Goal: Task Accomplishment & Management: Manage account settings

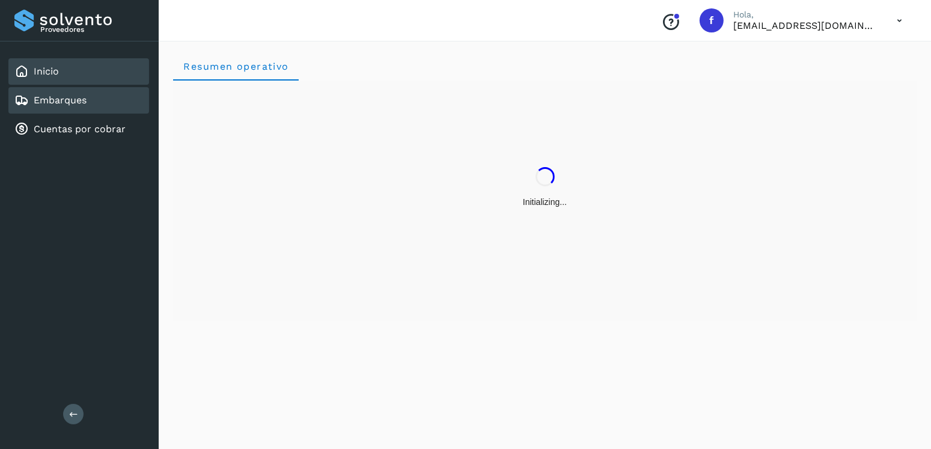
click at [100, 99] on div "Embarques" at bounding box center [78, 100] width 141 height 26
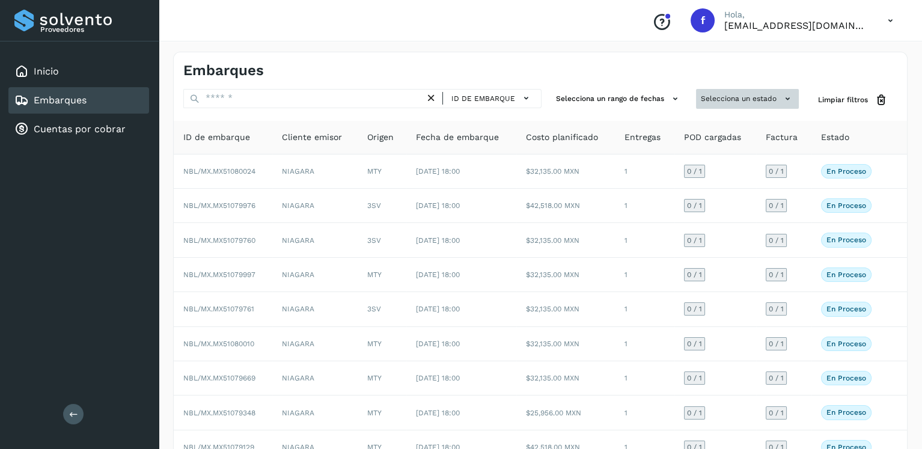
click at [746, 98] on button "Selecciona un estado" at bounding box center [747, 99] width 103 height 20
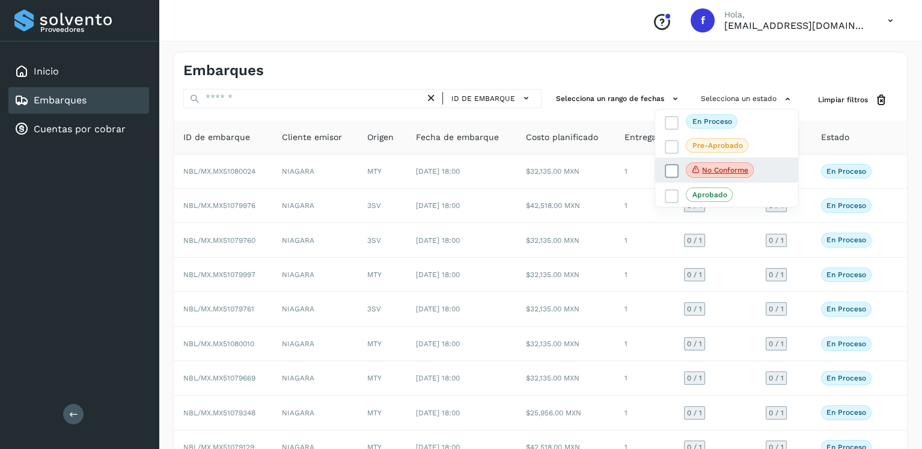
click at [671, 168] on icon at bounding box center [672, 171] width 12 height 12
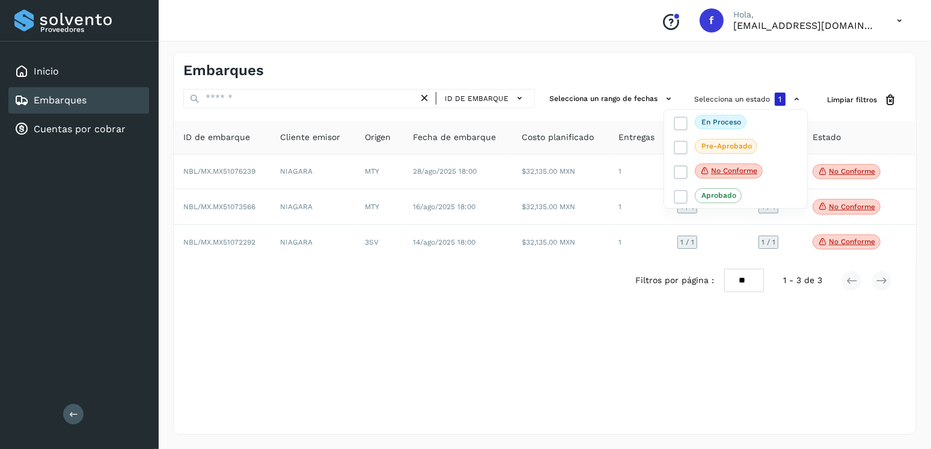
click at [580, 71] on div at bounding box center [465, 224] width 931 height 449
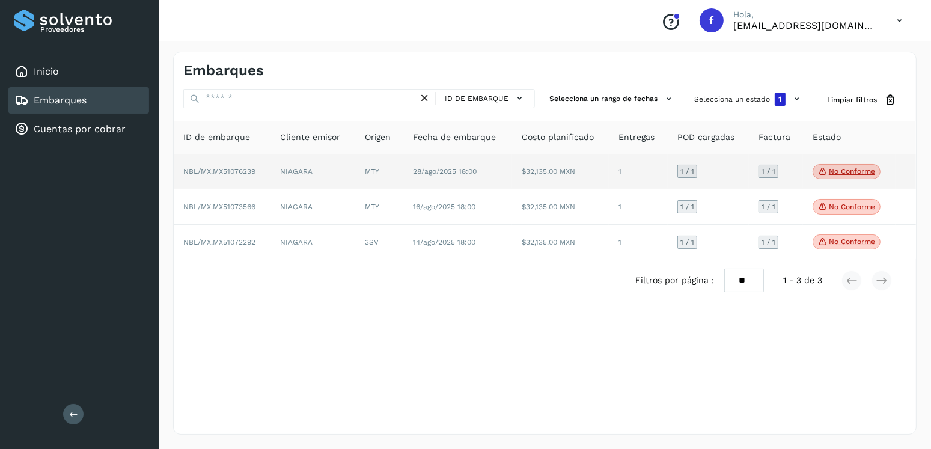
click at [833, 171] on p "No conforme" at bounding box center [852, 171] width 46 height 8
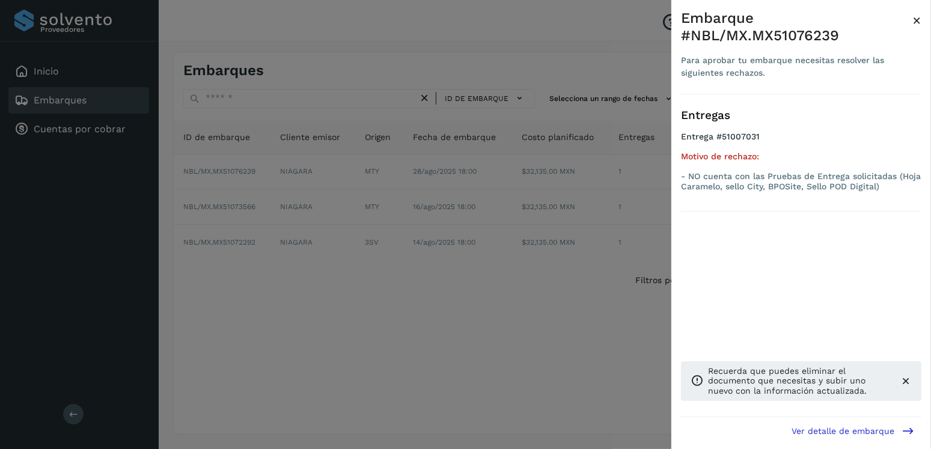
click at [531, 256] on div at bounding box center [465, 224] width 931 height 449
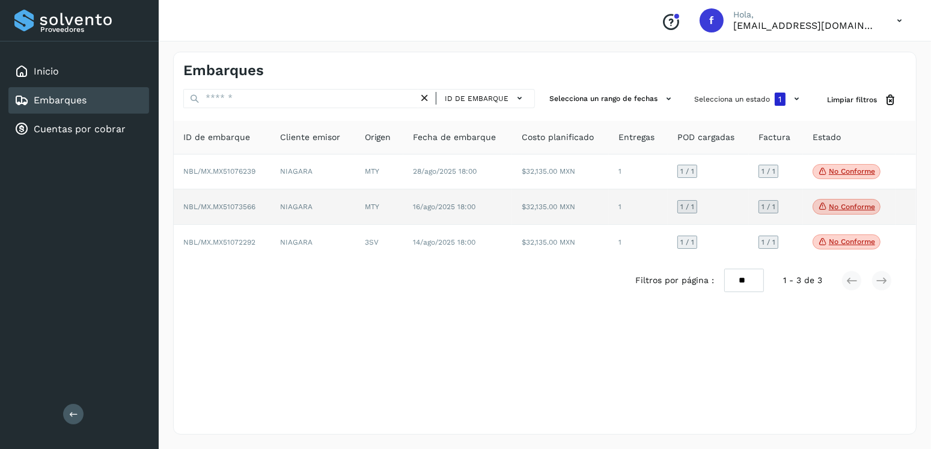
click at [824, 203] on icon at bounding box center [823, 206] width 10 height 11
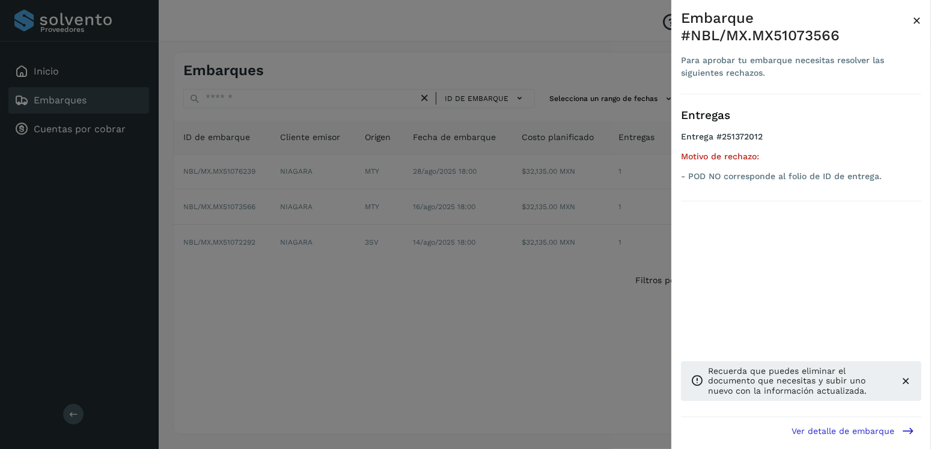
click at [442, 265] on div at bounding box center [465, 224] width 931 height 449
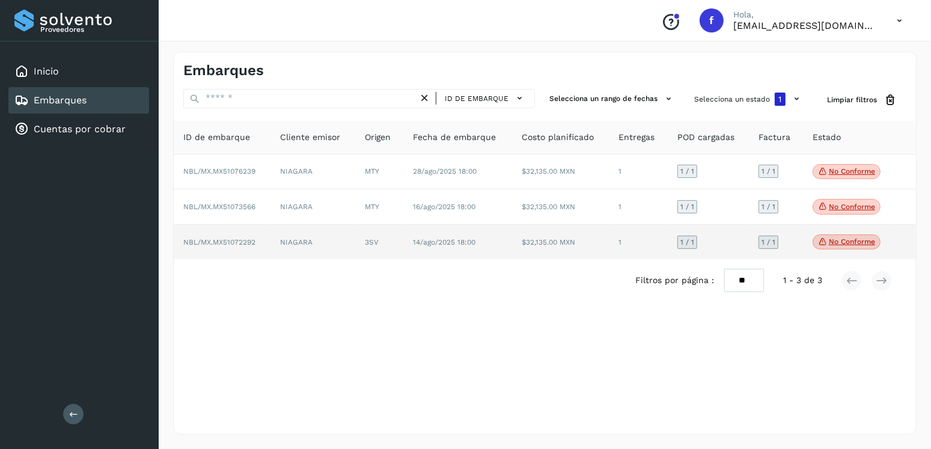
click at [820, 246] on icon at bounding box center [823, 241] width 10 height 11
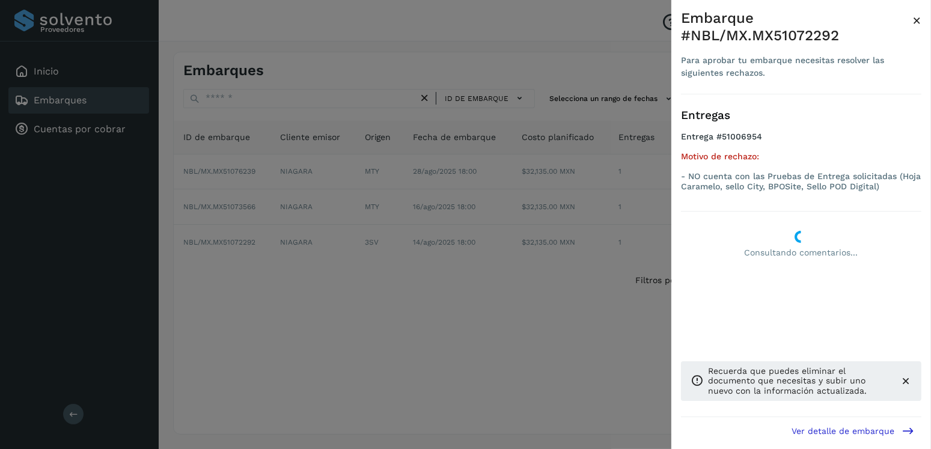
click at [285, 255] on div at bounding box center [465, 224] width 931 height 449
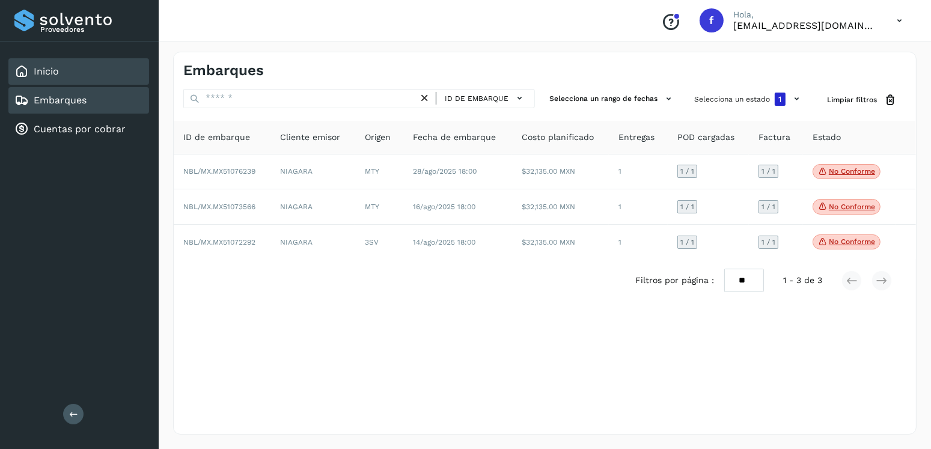
click at [82, 79] on div "Inicio" at bounding box center [78, 71] width 141 height 26
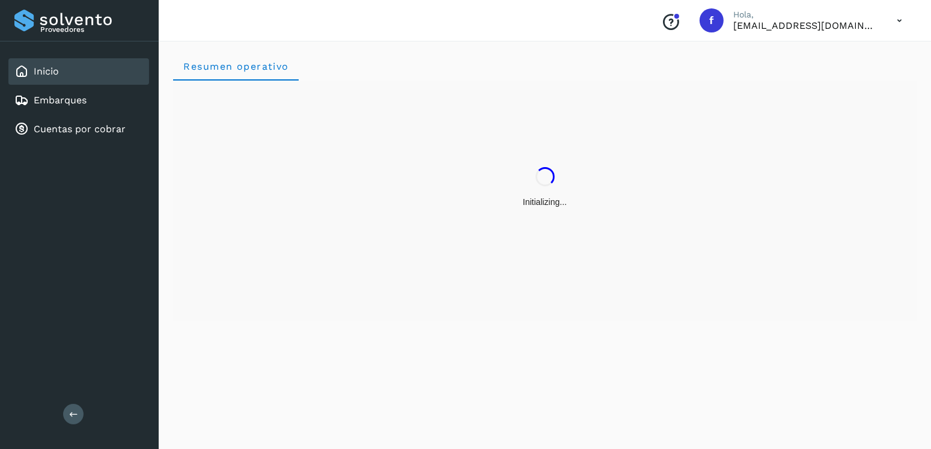
click at [754, 25] on p "[EMAIL_ADDRESS][DOMAIN_NAME]" at bounding box center [805, 25] width 144 height 11
click at [897, 14] on icon at bounding box center [899, 20] width 25 height 25
click at [817, 56] on div "Cerrar sesión" at bounding box center [839, 54] width 143 height 23
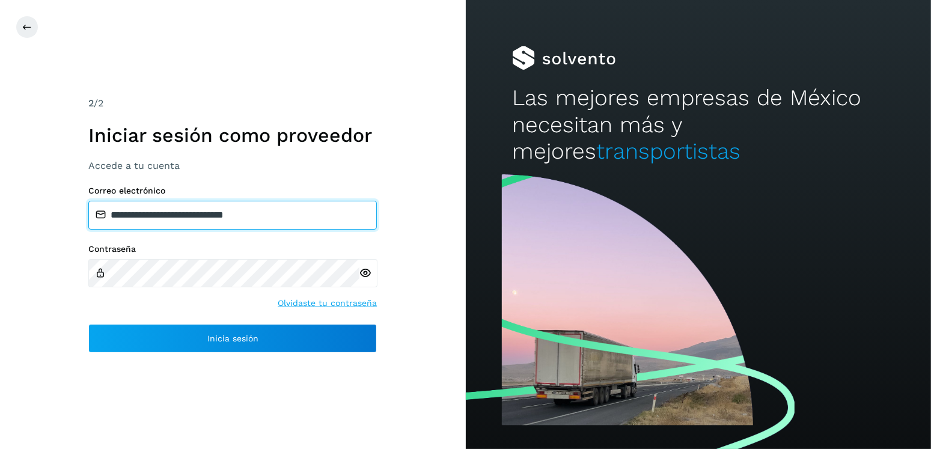
drag, startPoint x: 284, startPoint y: 216, endPoint x: 172, endPoint y: 216, distance: 111.8
click at [172, 216] on input "**********" at bounding box center [232, 215] width 288 height 29
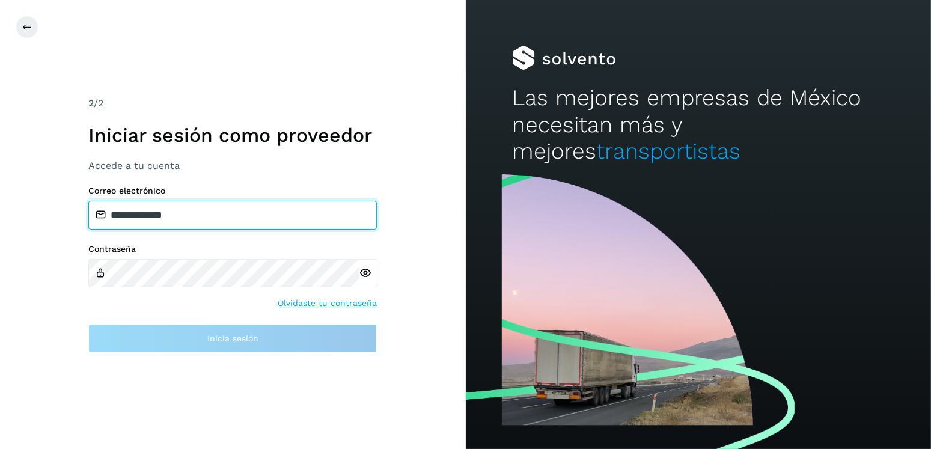
type input "**********"
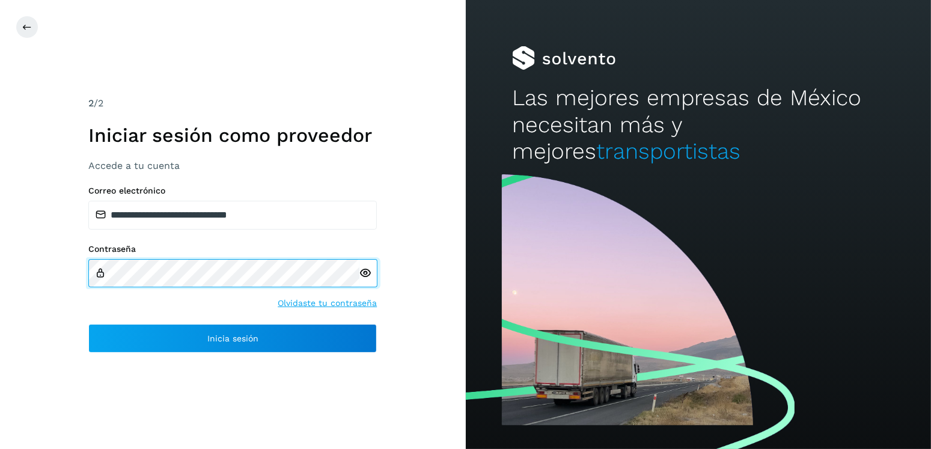
click at [97, 287] on div "Contraseña Olvidaste tu contraseña" at bounding box center [232, 276] width 288 height 65
